Goal: Transaction & Acquisition: Subscribe to service/newsletter

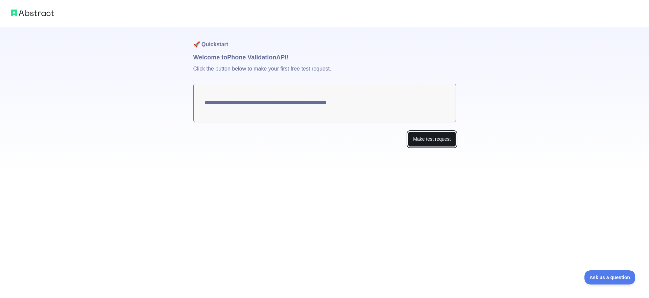
click at [419, 140] on button "Make test request" at bounding box center [432, 139] width 48 height 15
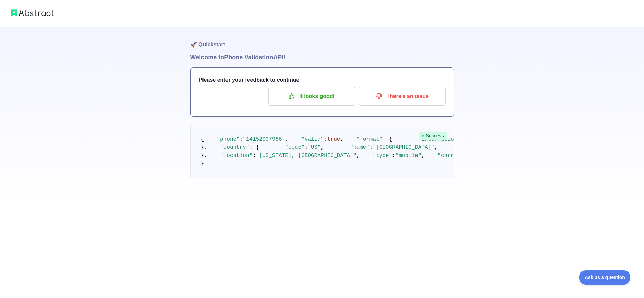
click at [37, 16] on img at bounding box center [32, 12] width 43 height 9
click at [29, 12] on img at bounding box center [32, 12] width 43 height 9
click at [18, 10] on img at bounding box center [32, 12] width 43 height 9
click at [296, 95] on p "It looks good!" at bounding box center [311, 96] width 76 height 11
